Goal: Find specific page/section: Find specific page/section

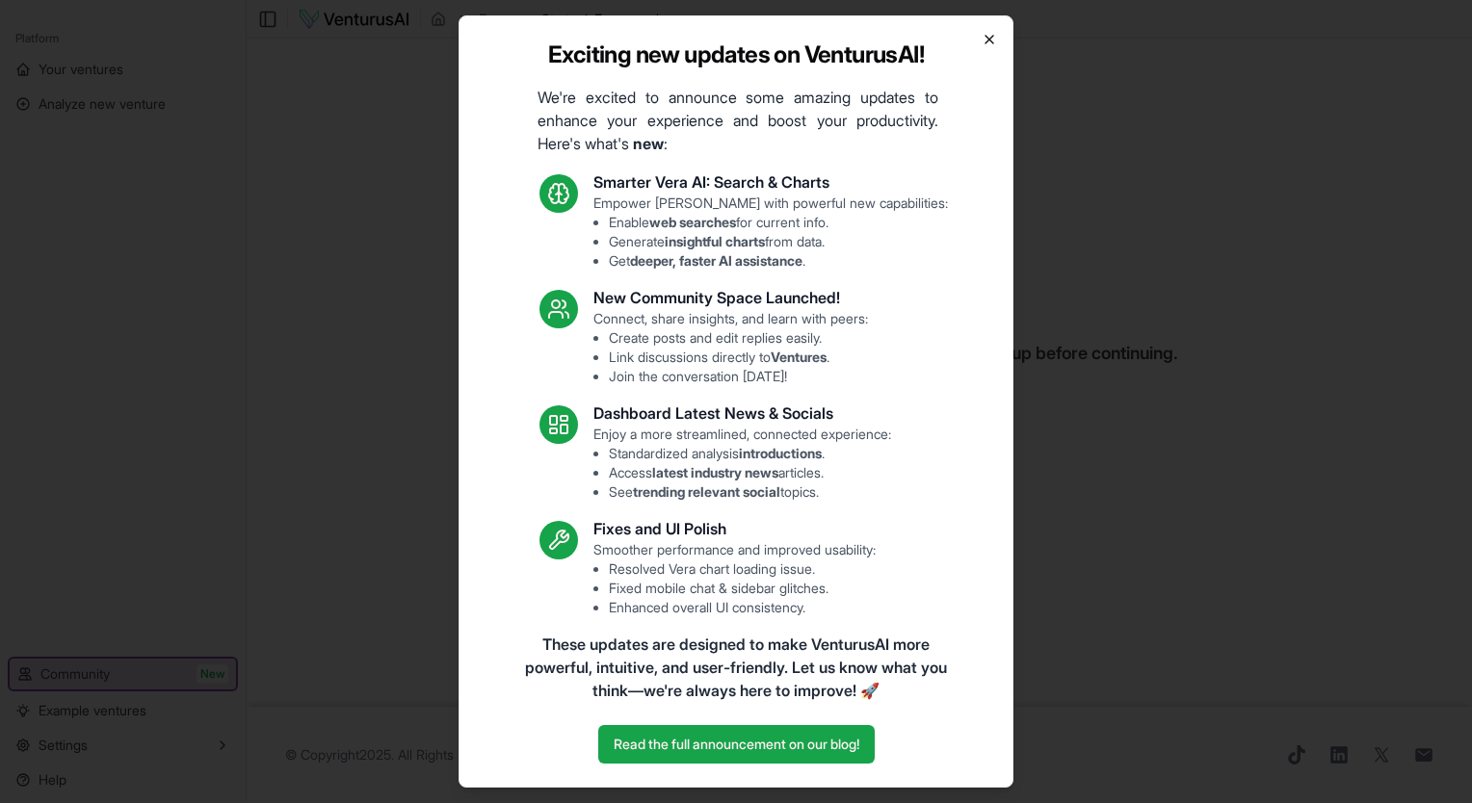
click at [990, 37] on icon "button" at bounding box center [988, 39] width 15 height 15
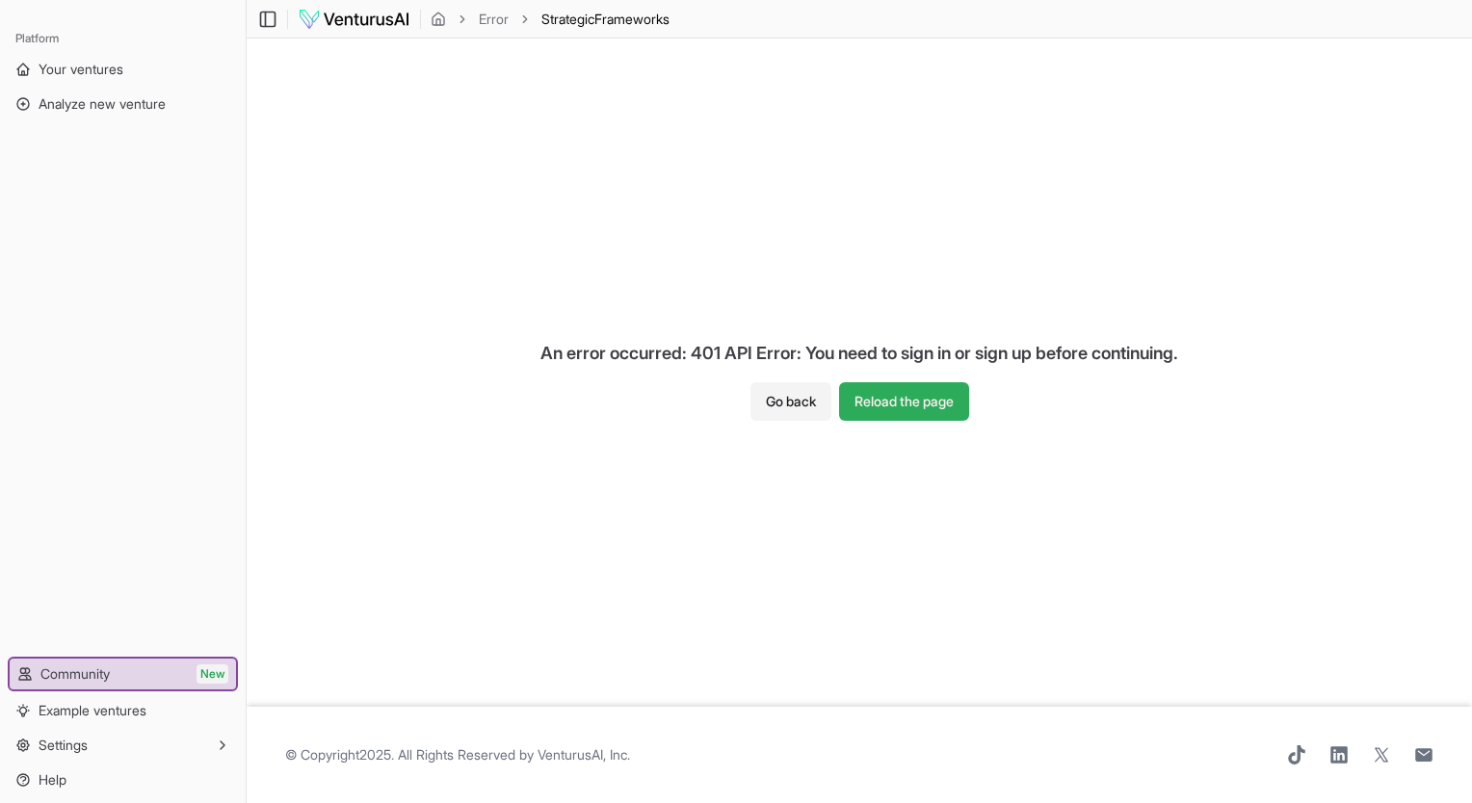
click at [915, 387] on button "Reload the page" at bounding box center [904, 401] width 130 height 39
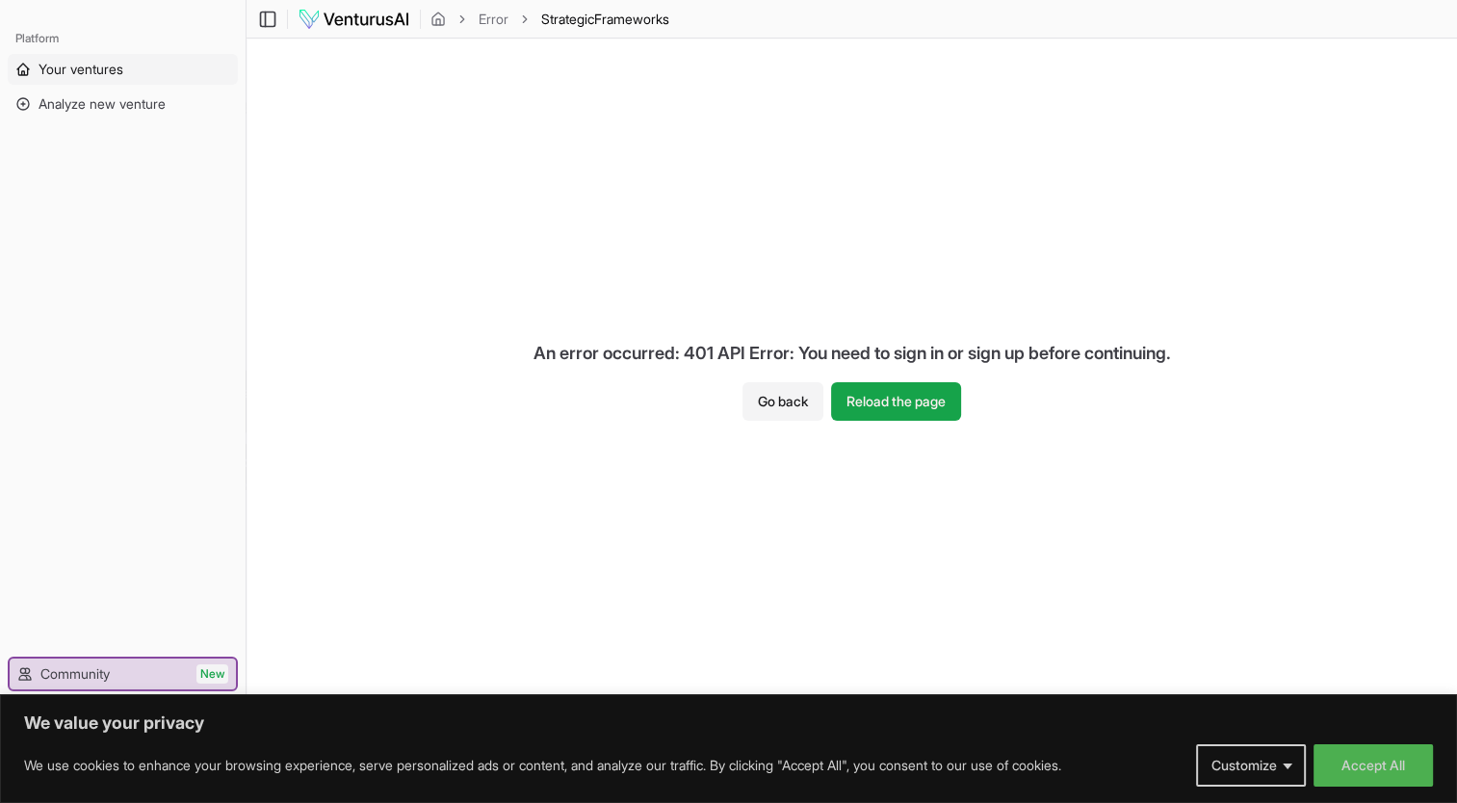
click at [54, 64] on span "Your ventures" at bounding box center [81, 69] width 85 height 19
